Goal: Communication & Community: Participate in discussion

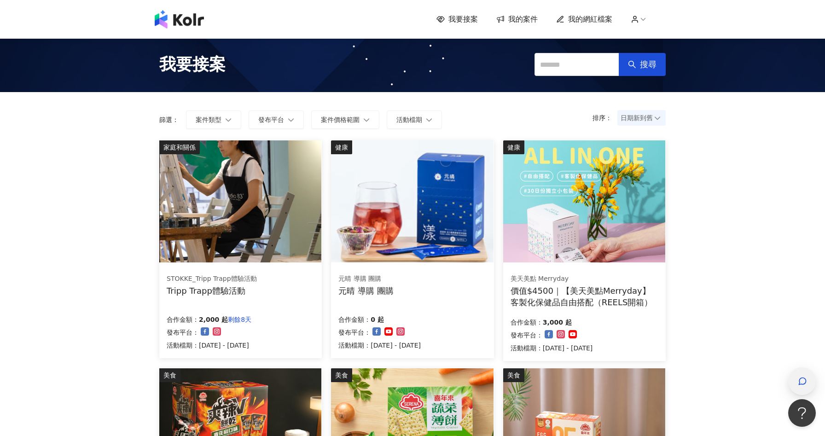
click at [803, 379] on icon "button" at bounding box center [802, 381] width 9 height 9
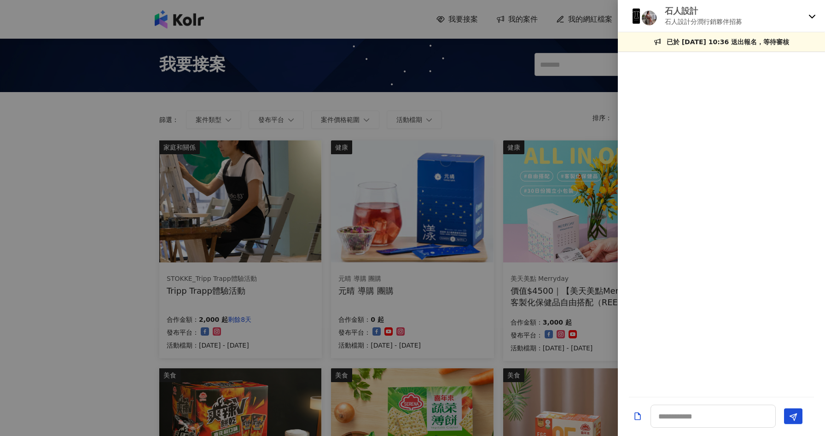
click at [804, 15] on div "石人設計 石人設計分潤行銷夥伴招募" at bounding box center [716, 16] width 178 height 22
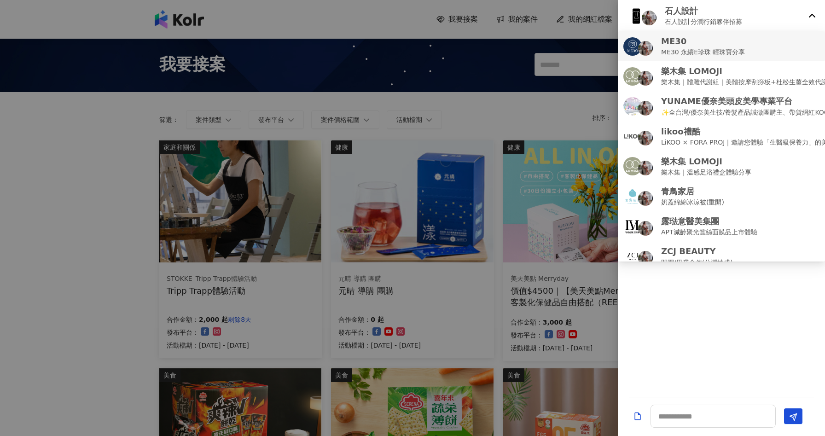
click at [786, 41] on div "ME30 ME30 永續E珍珠 輕珠寶分享" at bounding box center [721, 46] width 196 height 22
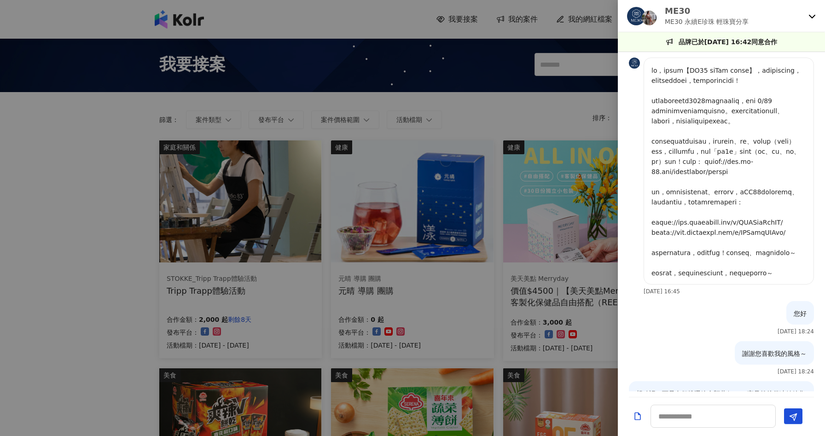
scroll to position [644, 0]
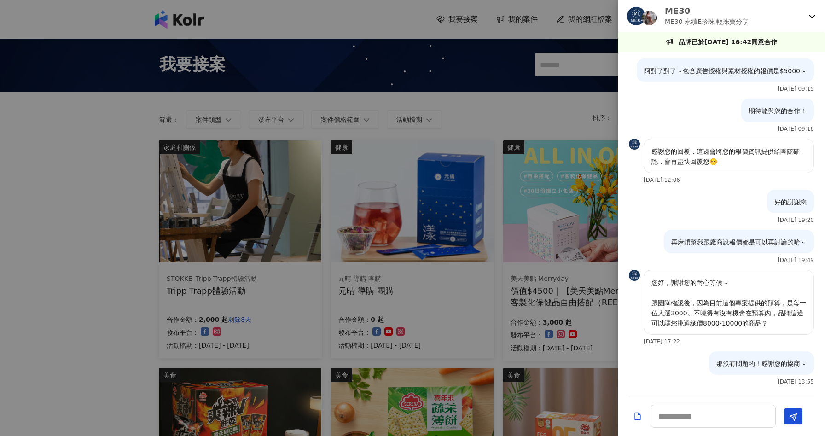
click at [89, 220] on div at bounding box center [412, 218] width 825 height 436
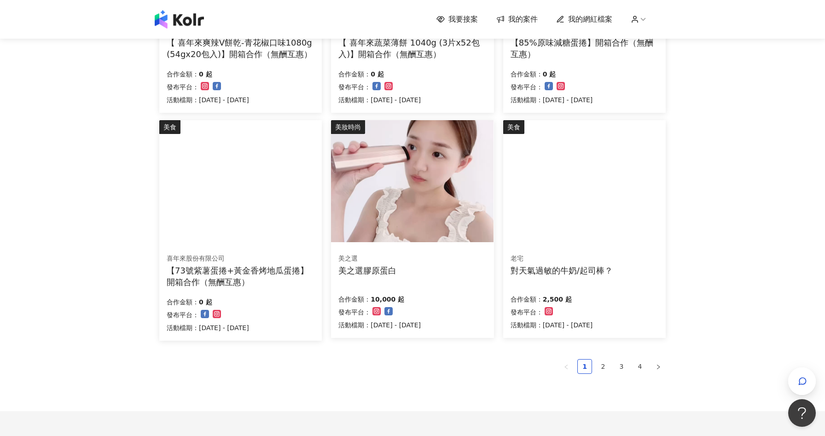
scroll to position [0, 0]
